Goal: Navigation & Orientation: Find specific page/section

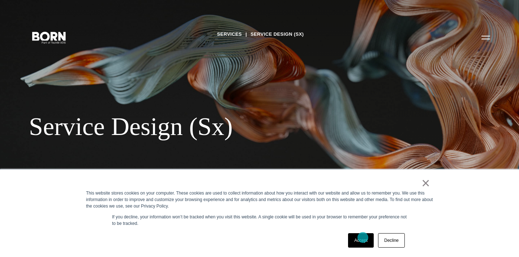
click at [363, 241] on link "Accept" at bounding box center [361, 240] width 26 height 14
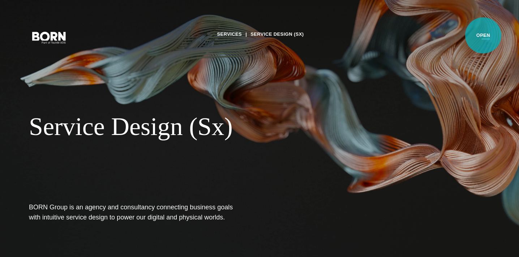
click at [483, 35] on button "Primary Menu" at bounding box center [485, 37] width 17 height 15
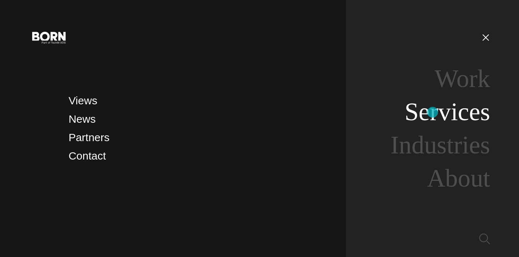
click at [432, 112] on link "Services" at bounding box center [447, 112] width 86 height 28
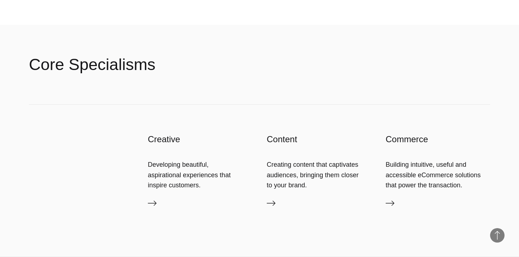
scroll to position [1487, 0]
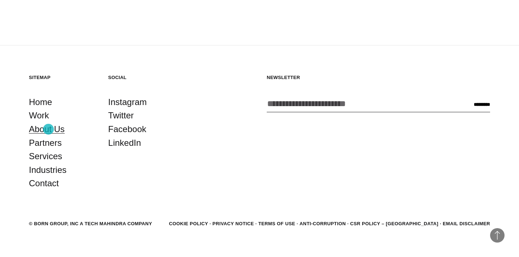
click at [48, 129] on link "About Us" at bounding box center [47, 129] width 36 height 14
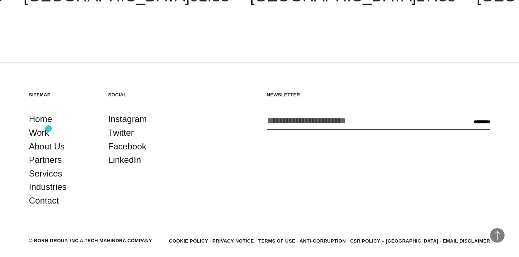
scroll to position [2431, 0]
